Goal: Find specific page/section: Find specific page/section

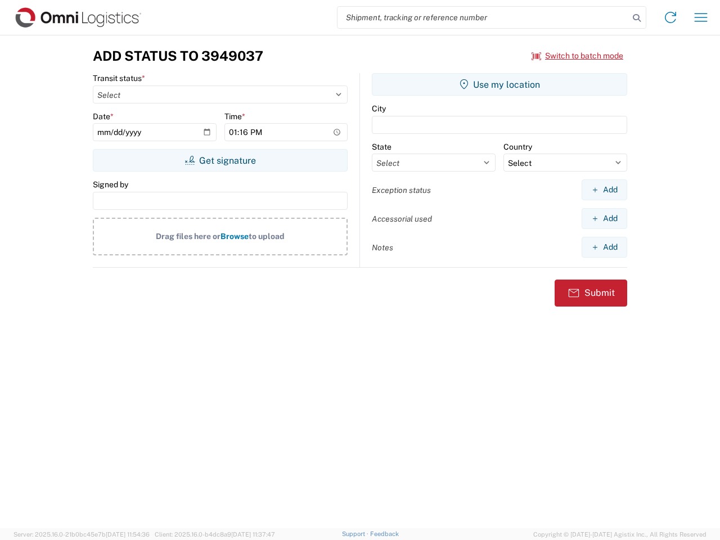
click at [483, 17] on input "search" at bounding box center [483, 17] width 291 height 21
click at [637, 18] on icon at bounding box center [637, 18] width 16 height 16
click at [671, 17] on icon at bounding box center [671, 17] width 18 height 18
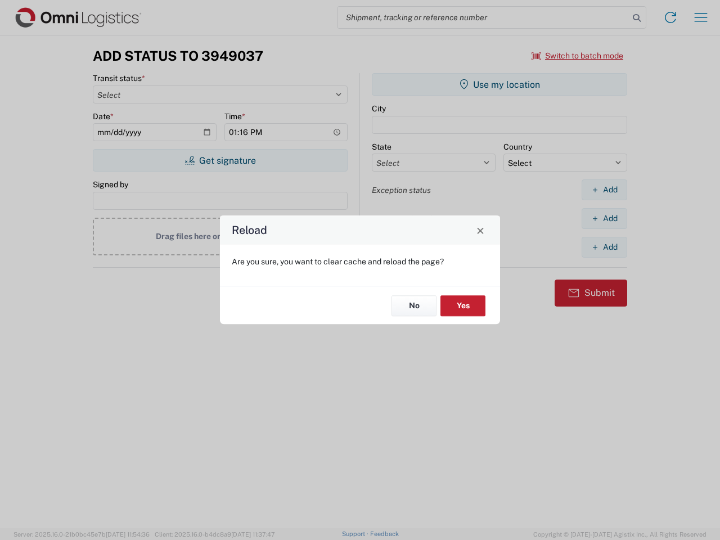
click at [701, 17] on div "Reload Are you sure, you want to clear cache and reload the page? No Yes" at bounding box center [360, 270] width 720 height 540
click at [578, 56] on div "Reload Are you sure, you want to clear cache and reload the page? No Yes" at bounding box center [360, 270] width 720 height 540
click at [220, 160] on div "Reload Are you sure, you want to clear cache and reload the page? No Yes" at bounding box center [360, 270] width 720 height 540
click at [500, 84] on div "Reload Are you sure, you want to clear cache and reload the page? No Yes" at bounding box center [360, 270] width 720 height 540
click at [604, 190] on div "Reload Are you sure, you want to clear cache and reload the page? No Yes" at bounding box center [360, 270] width 720 height 540
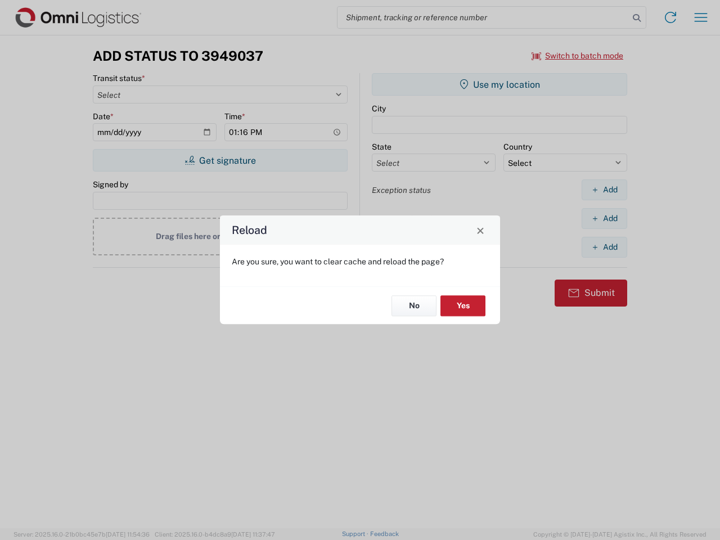
click at [604, 218] on div "Reload Are you sure, you want to clear cache and reload the page? No Yes" at bounding box center [360, 270] width 720 height 540
click at [604, 247] on div "Reload Are you sure, you want to clear cache and reload the page? No Yes" at bounding box center [360, 270] width 720 height 540
